Goal: Navigation & Orientation: Find specific page/section

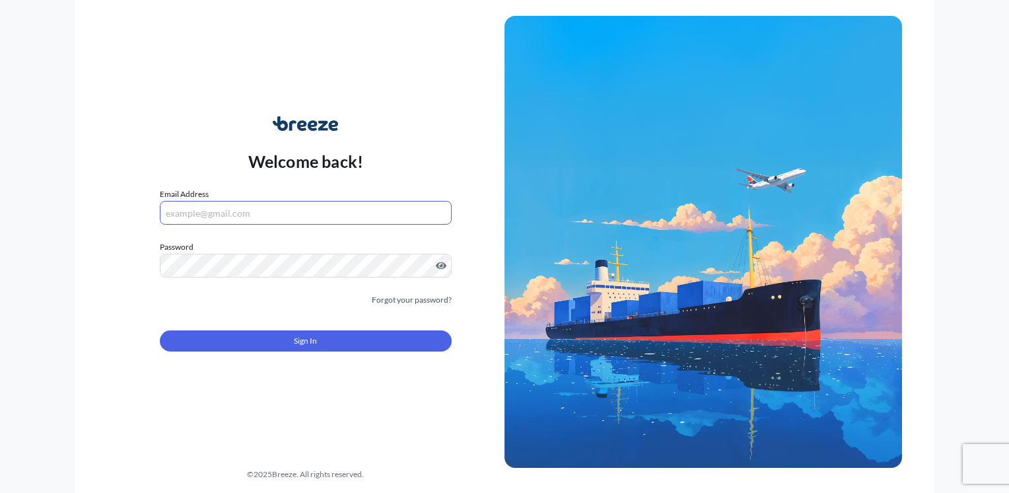
click at [322, 201] on input "Email Address" at bounding box center [306, 213] width 292 height 24
type input "[PERSON_NAME][EMAIL_ADDRESS][DOMAIN_NAME]"
click at [279, 252] on label "Password" at bounding box center [306, 246] width 292 height 13
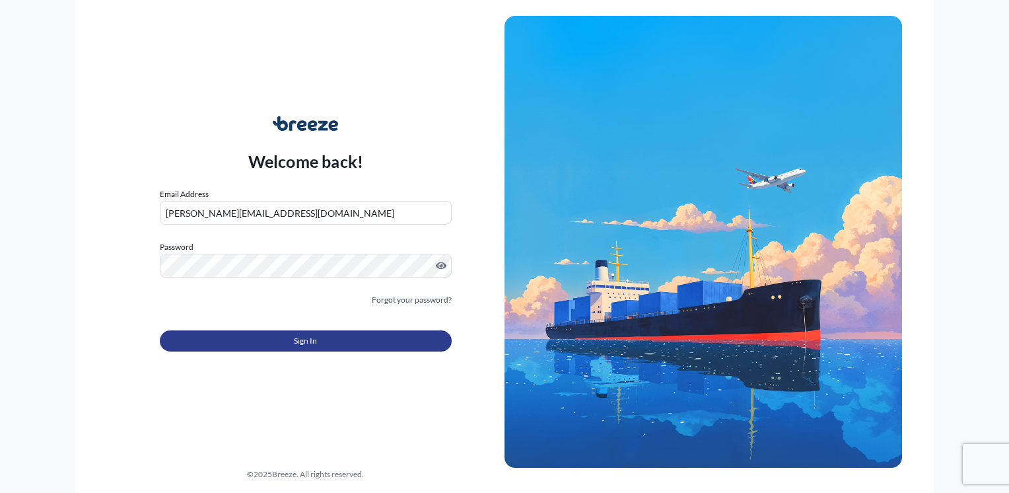
click at [279, 340] on button "Sign In" at bounding box center [306, 340] width 292 height 21
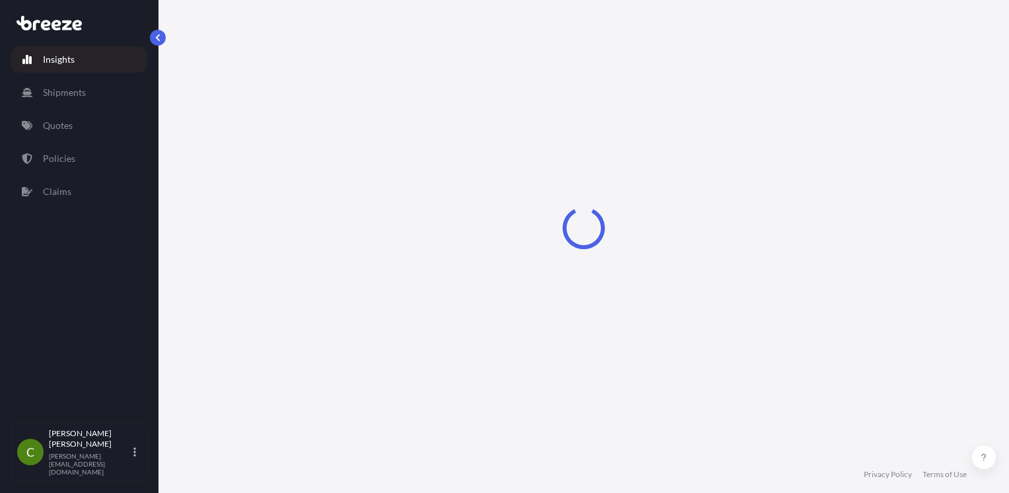
select select "2025"
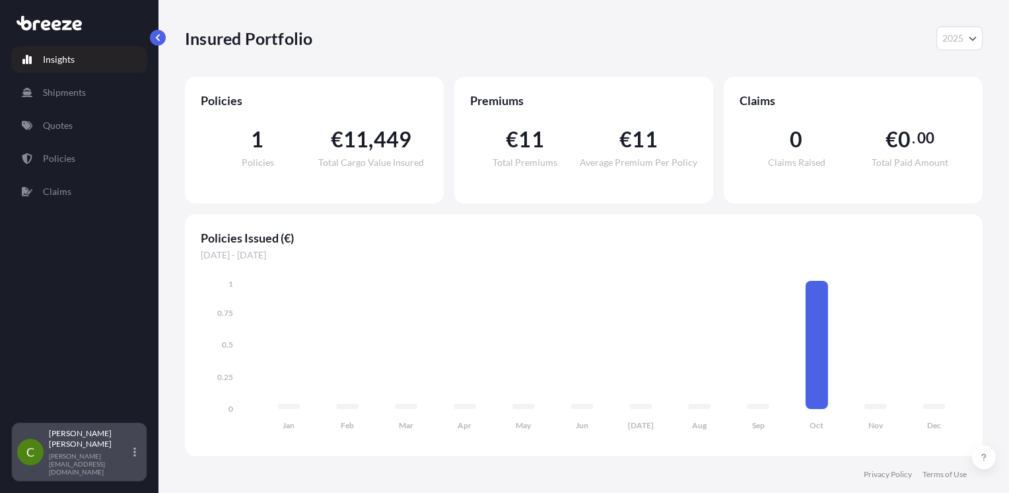
click at [136, 460] on div "C [PERSON_NAME] [PERSON_NAME][EMAIL_ADDRESS][DOMAIN_NAME]" at bounding box center [79, 452] width 124 height 48
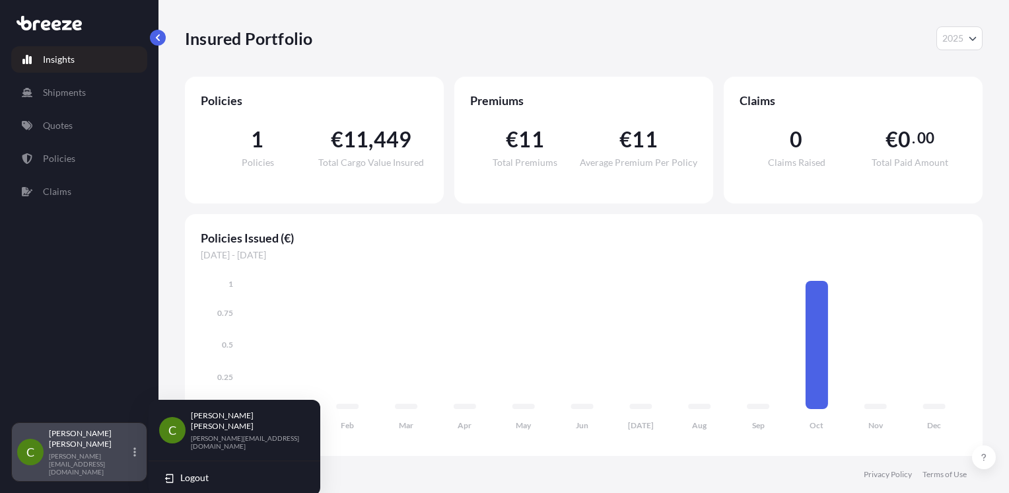
click at [136, 460] on div "C [PERSON_NAME] [PERSON_NAME][EMAIL_ADDRESS][DOMAIN_NAME]" at bounding box center [79, 452] width 124 height 48
